Goal: Task Accomplishment & Management: Use online tool/utility

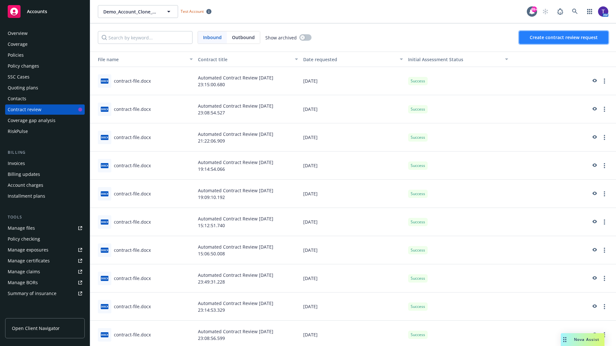
click at [564, 38] on span "Create contract review request" at bounding box center [563, 37] width 68 height 6
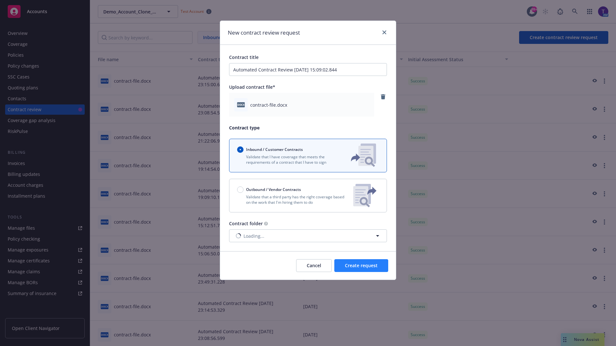
type input "Automated Contract Review [DATE] 15:09:02.844"
click at [361, 266] on span "Create request" at bounding box center [361, 266] width 33 height 6
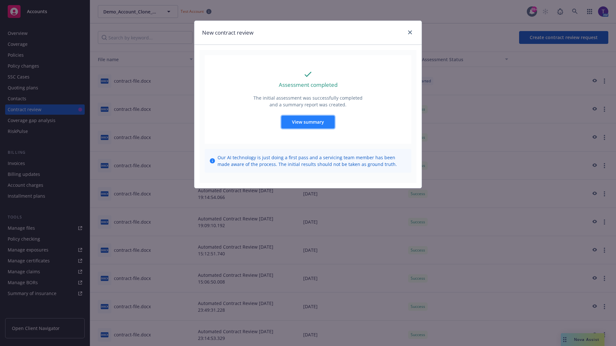
click at [308, 122] on span "View summary" at bounding box center [308, 122] width 32 height 6
